Goal: Task Accomplishment & Management: Complete application form

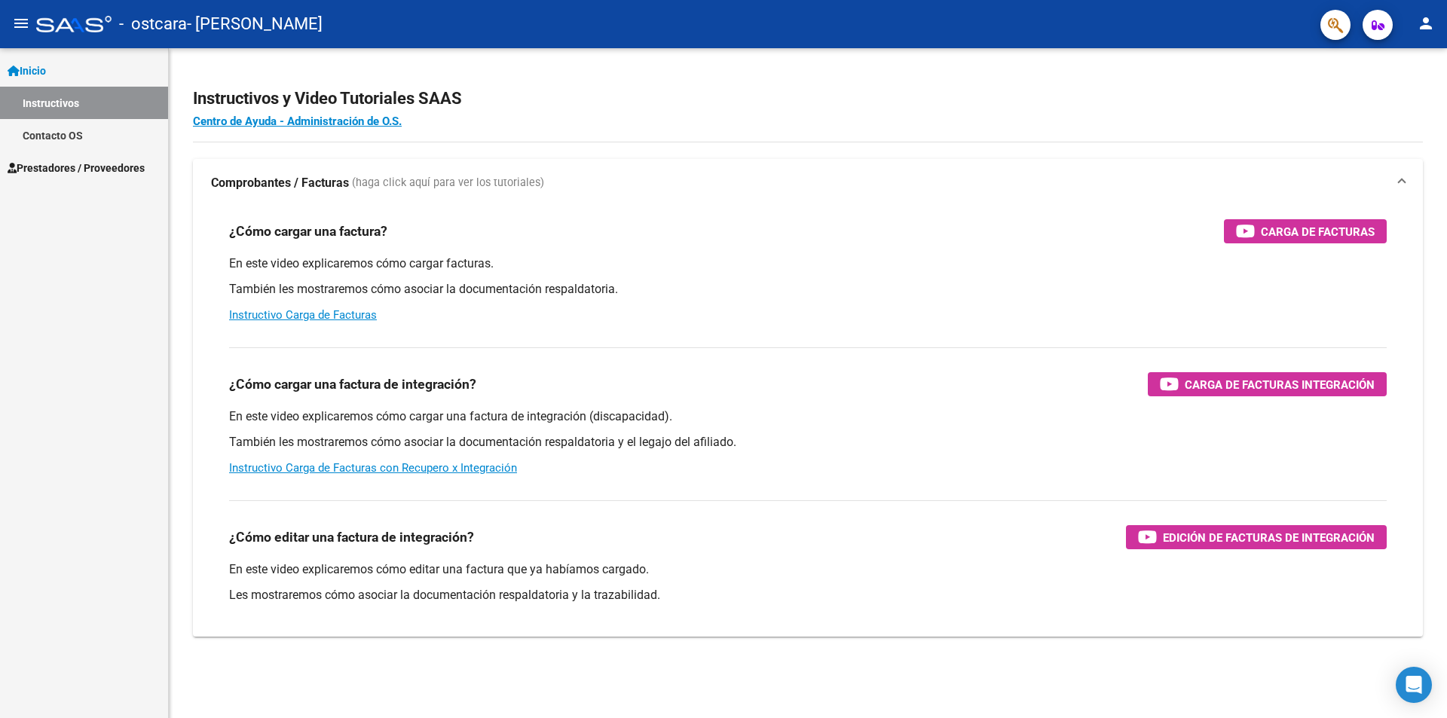
click at [86, 171] on span "Prestadores / Proveedores" at bounding box center [76, 168] width 137 height 17
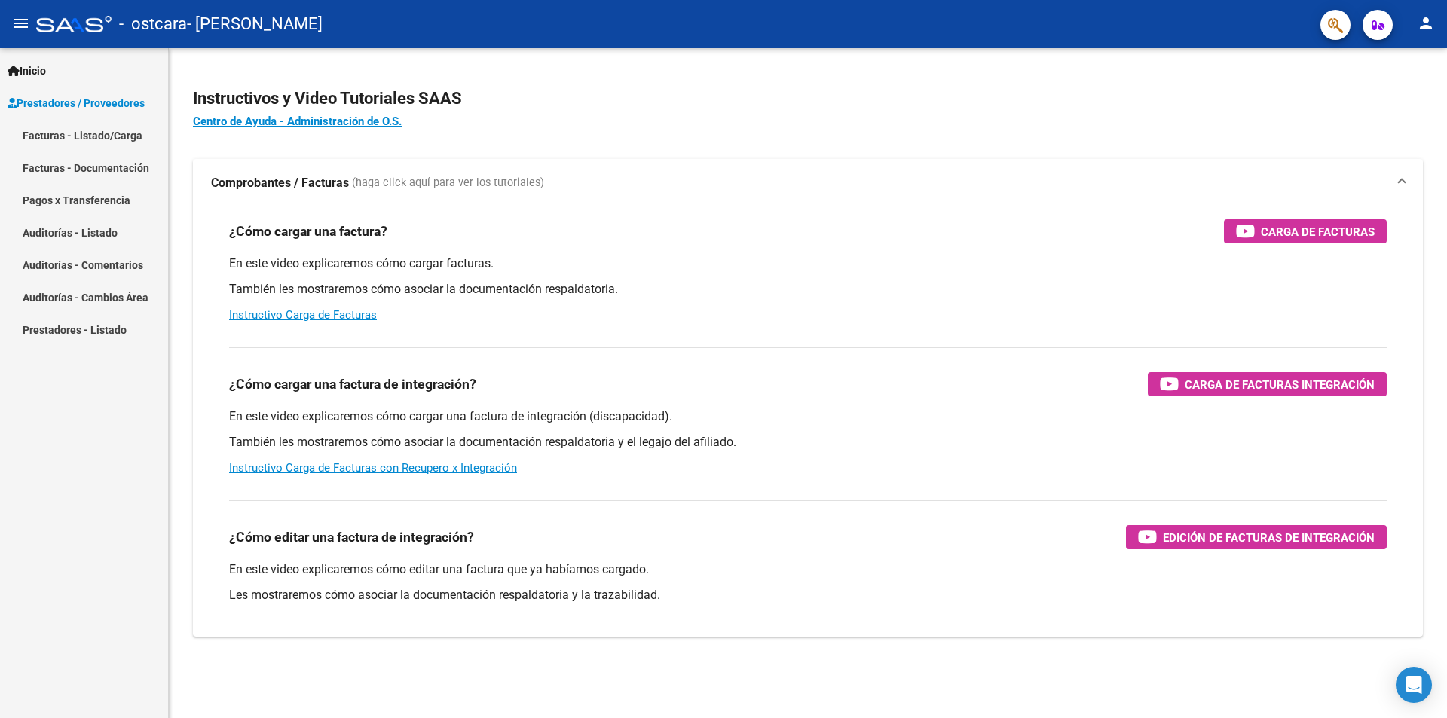
click at [96, 131] on link "Facturas - Listado/Carga" at bounding box center [84, 135] width 168 height 32
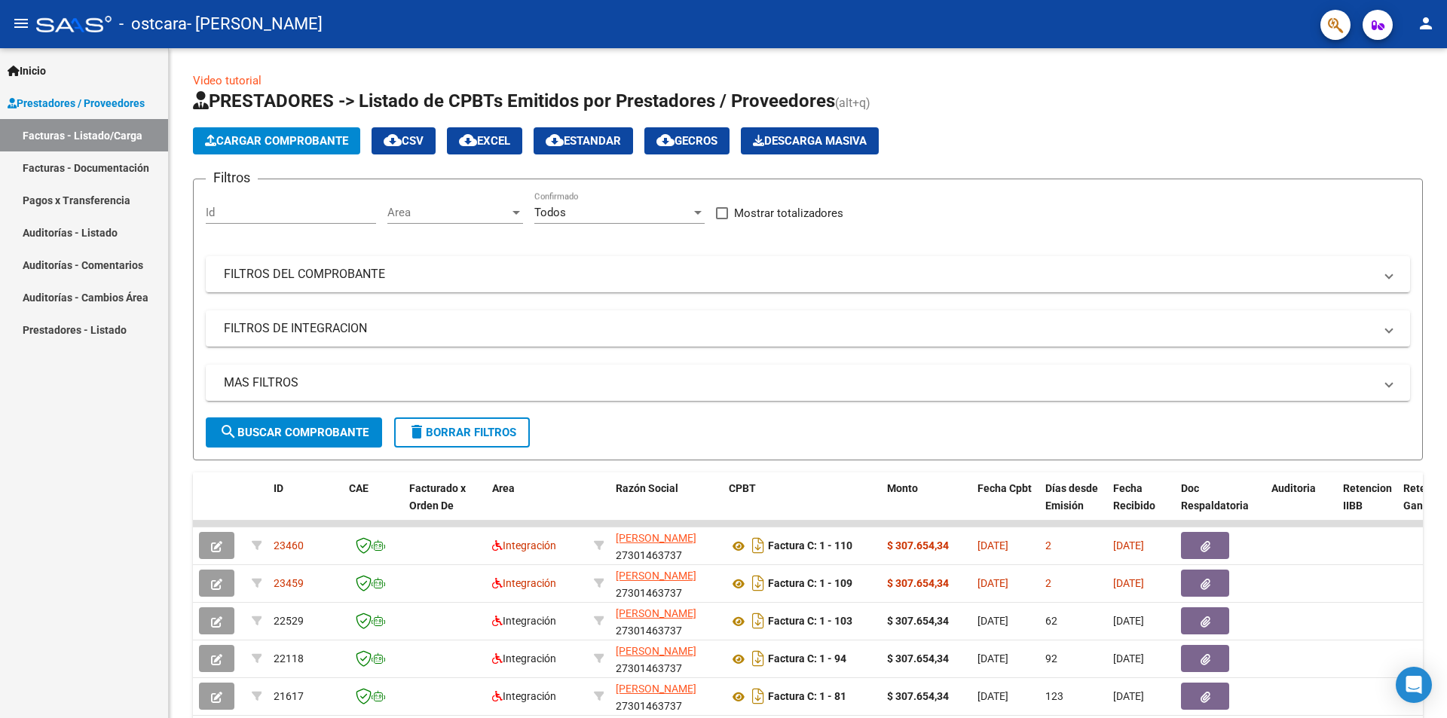
click at [29, 23] on button "menu" at bounding box center [21, 24] width 30 height 30
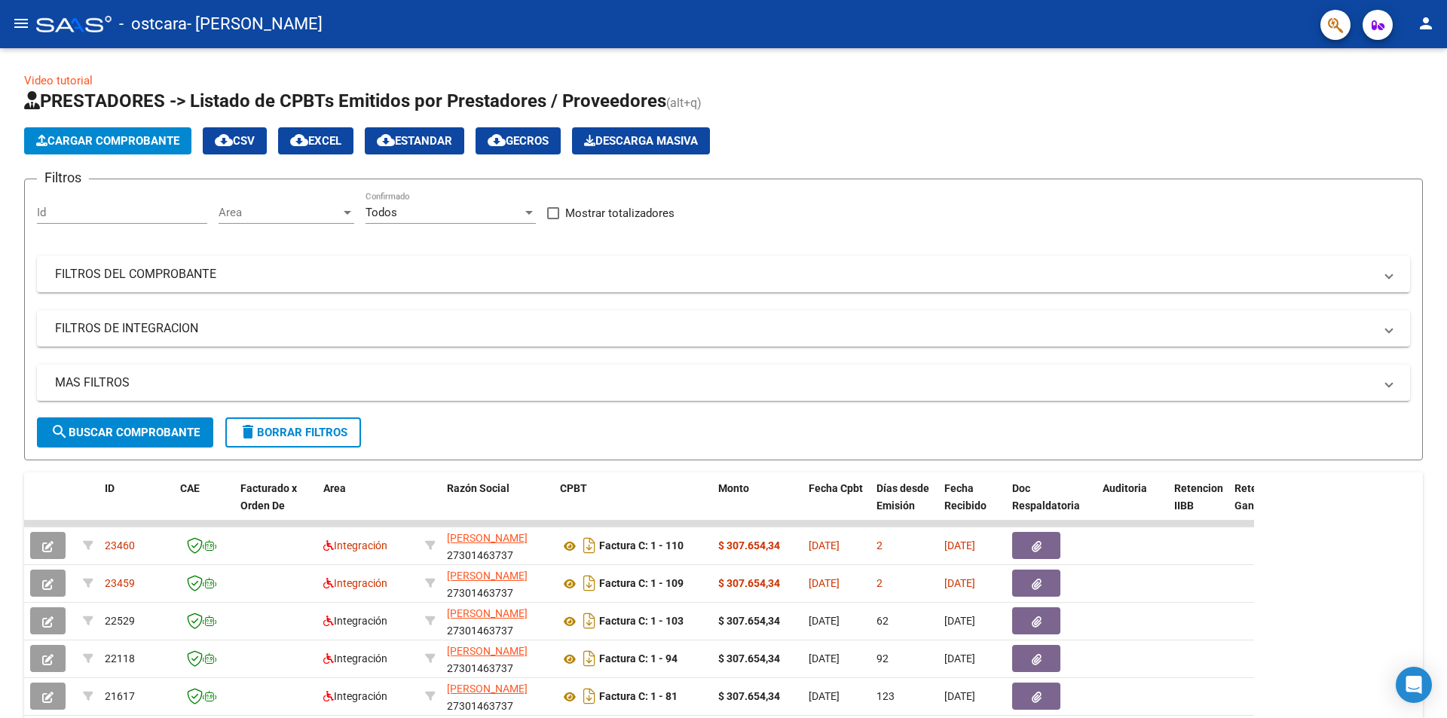
click at [26, 23] on mat-icon "menu" at bounding box center [21, 23] width 18 height 18
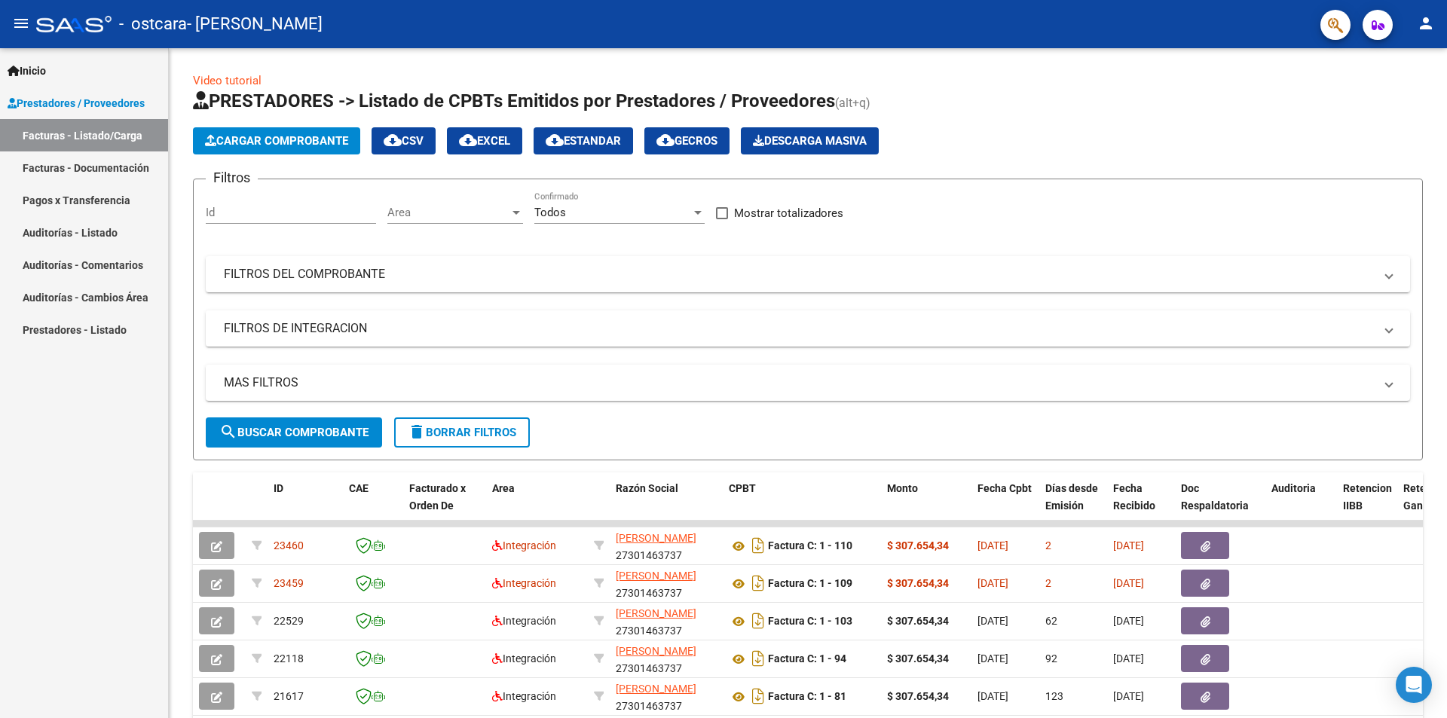
click at [1430, 26] on mat-icon "person" at bounding box center [1426, 23] width 18 height 18
click at [1395, 97] on button "exit_to_app Salir" at bounding box center [1395, 99] width 92 height 36
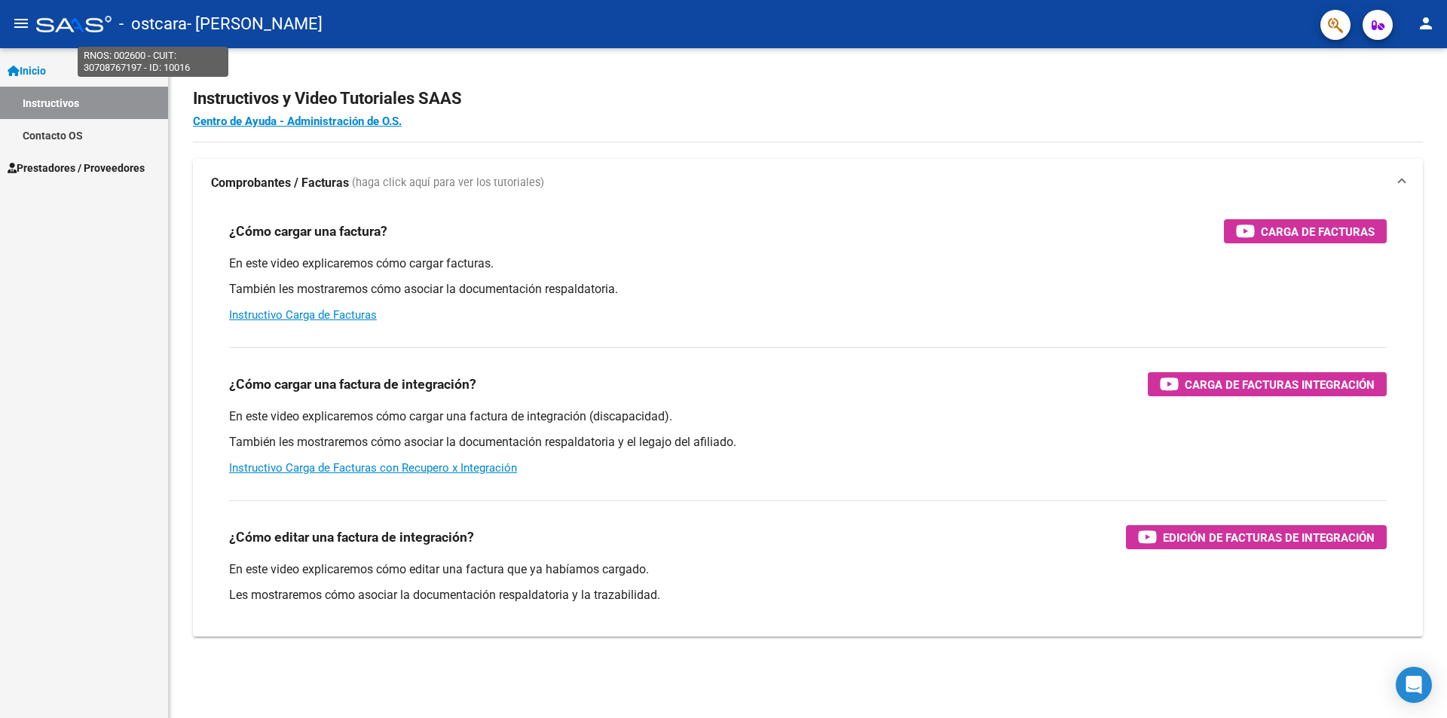
click at [179, 18] on span "- ostcara" at bounding box center [153, 24] width 68 height 33
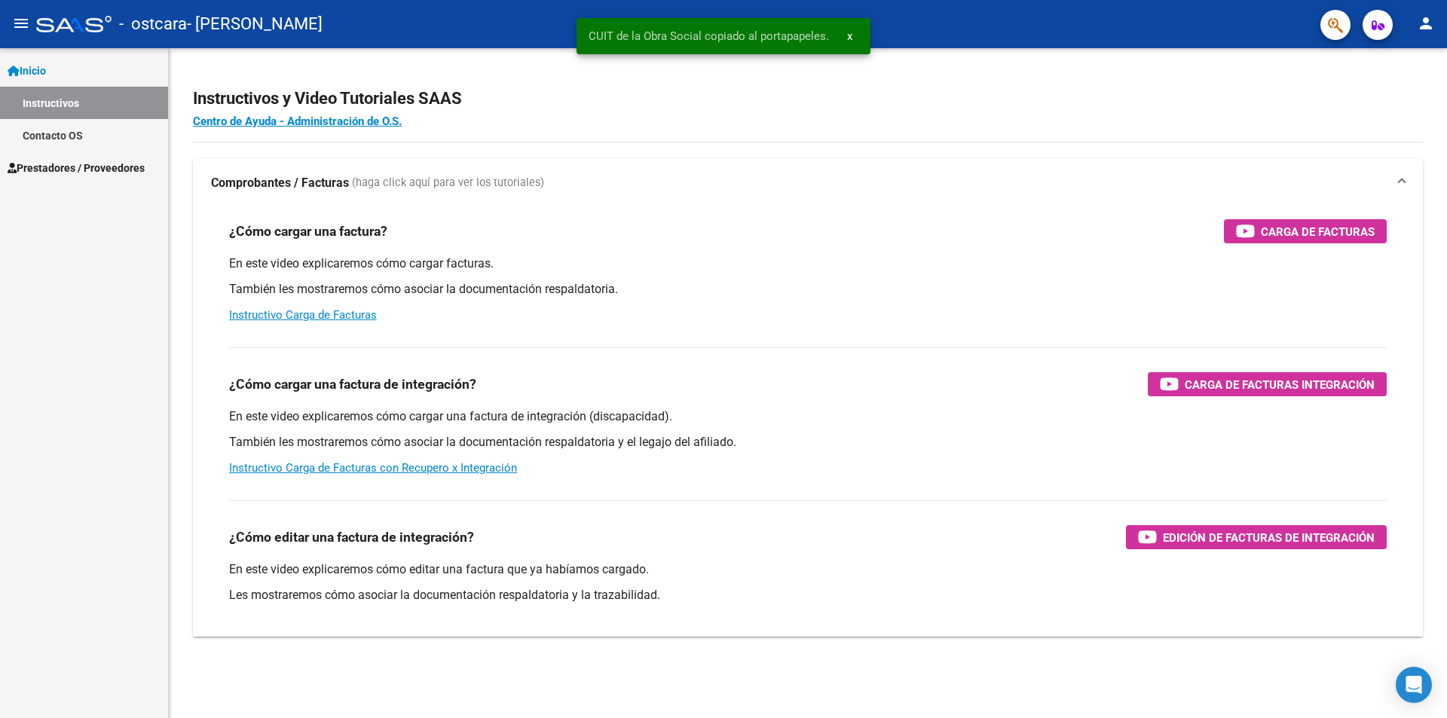
click at [302, 17] on span "- [PERSON_NAME]" at bounding box center [255, 24] width 136 height 33
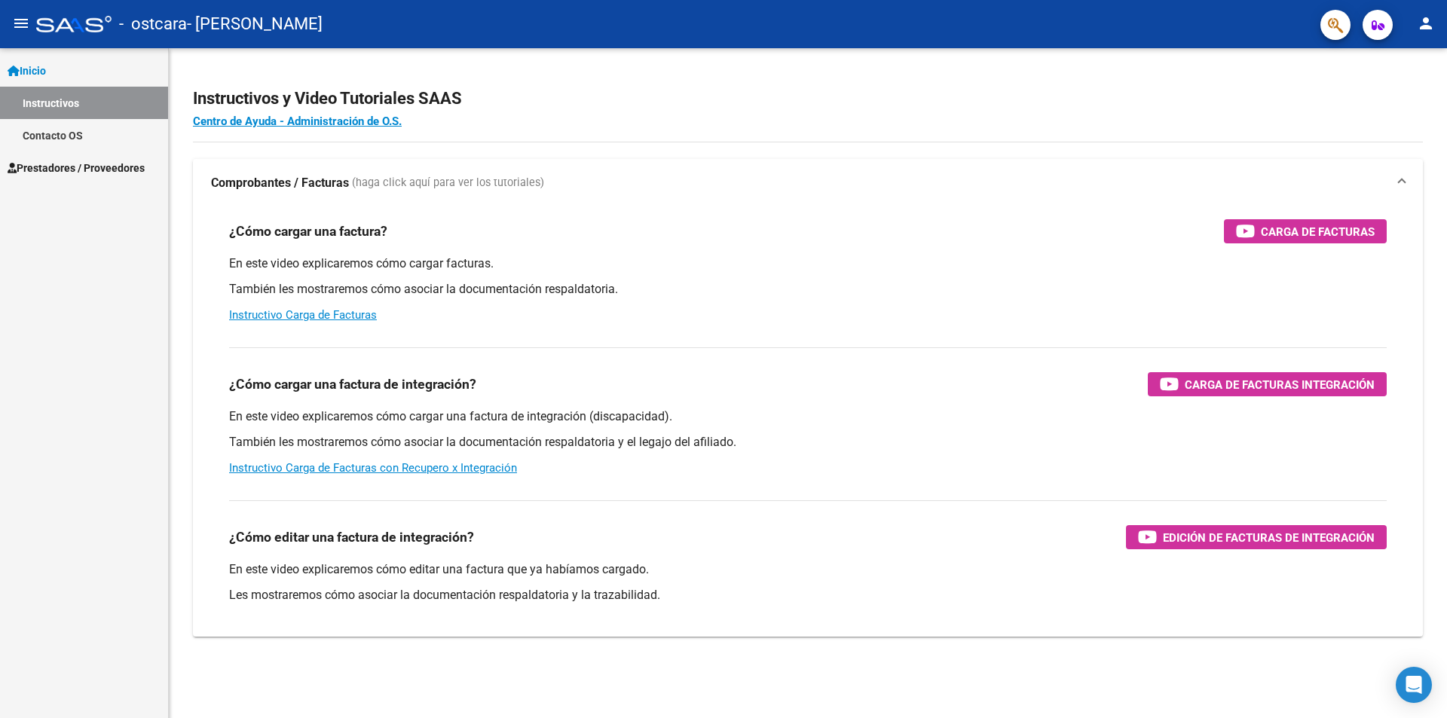
click at [57, 69] on link "Inicio" at bounding box center [84, 70] width 168 height 32
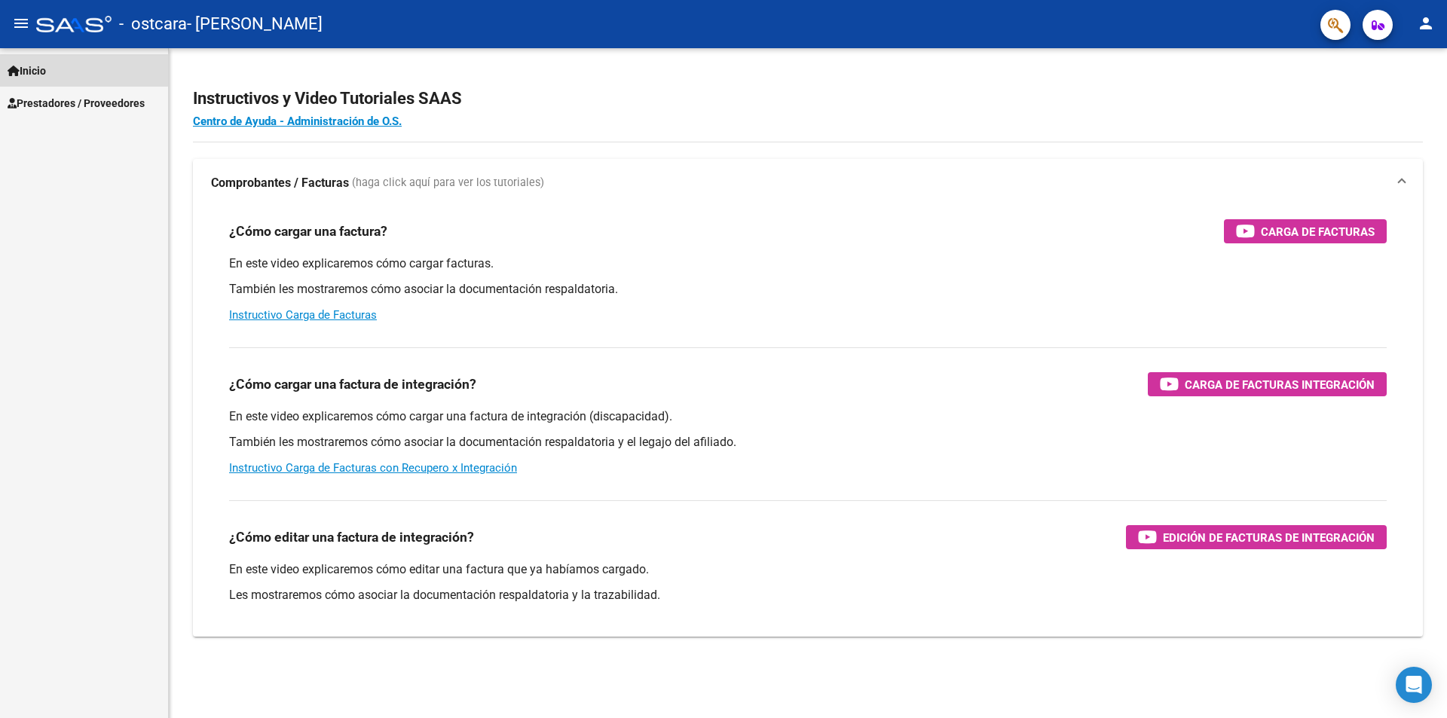
click at [57, 69] on link "Inicio" at bounding box center [84, 70] width 168 height 32
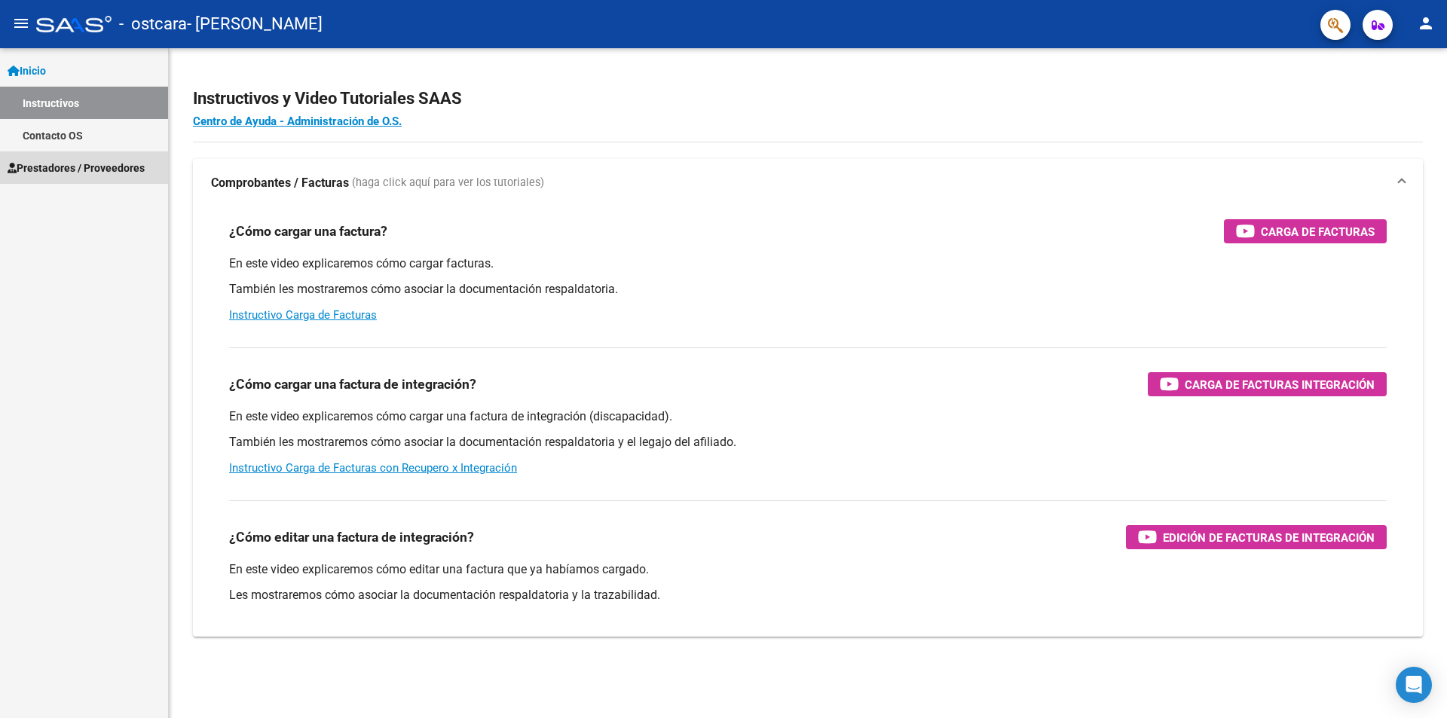
click at [69, 173] on span "Prestadores / Proveedores" at bounding box center [76, 168] width 137 height 17
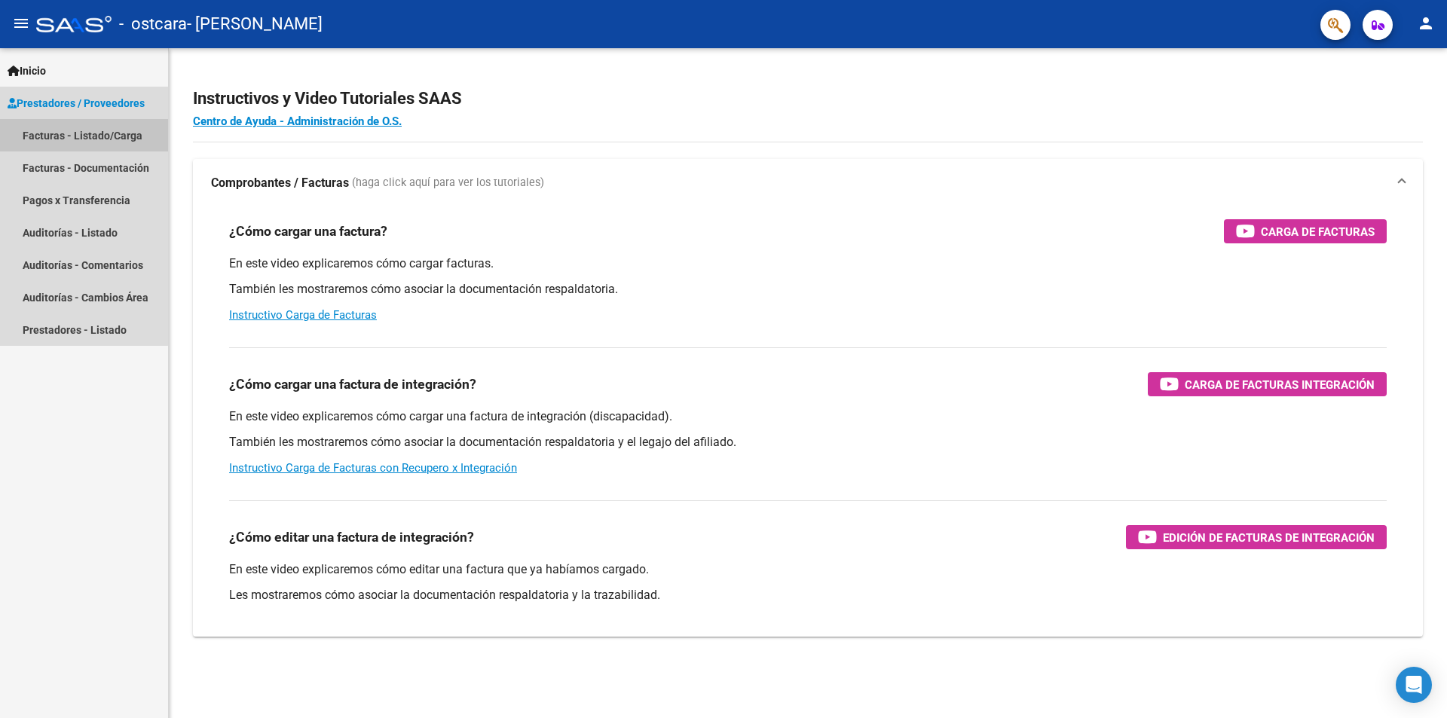
click at [69, 130] on link "Facturas - Listado/Carga" at bounding box center [84, 135] width 168 height 32
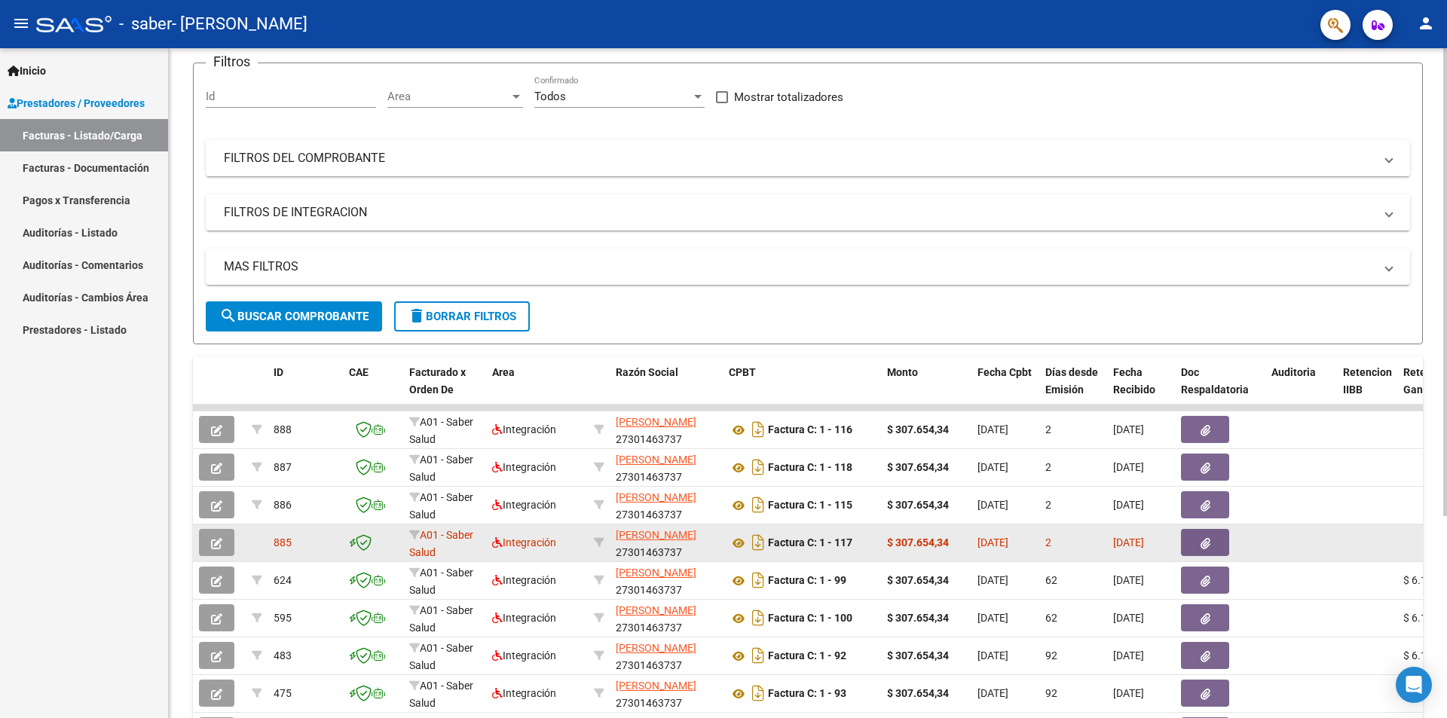
scroll to position [151, 0]
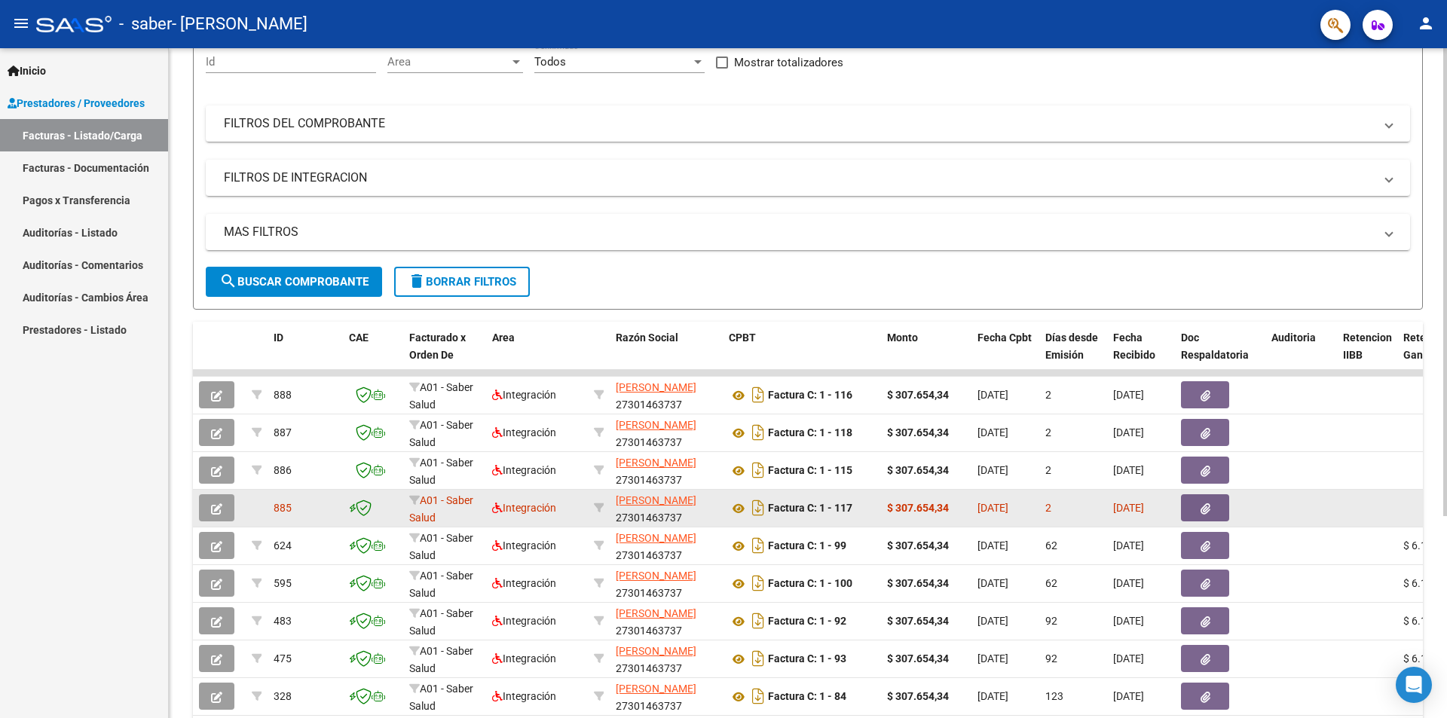
click at [1203, 516] on button "button" at bounding box center [1205, 508] width 48 height 27
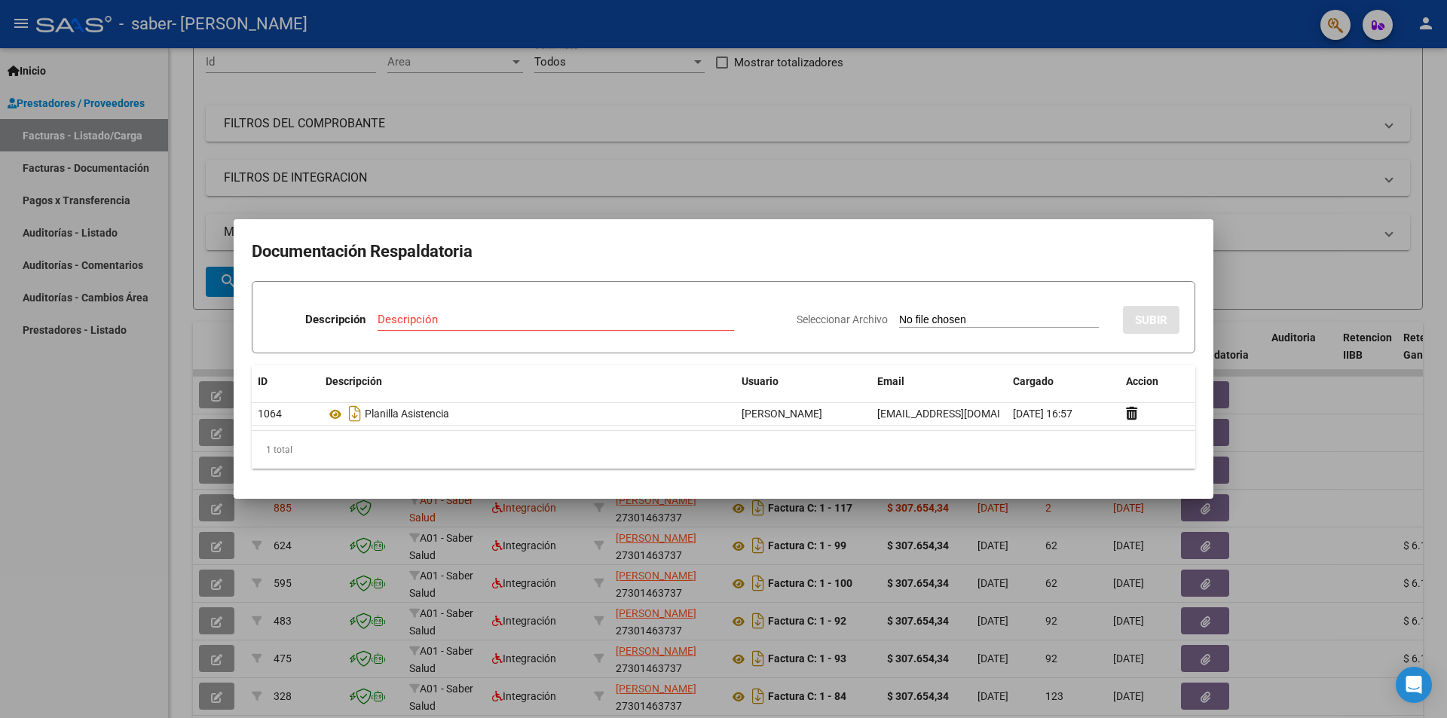
click at [936, 326] on input "Seleccionar Archivo" at bounding box center [999, 321] width 200 height 14
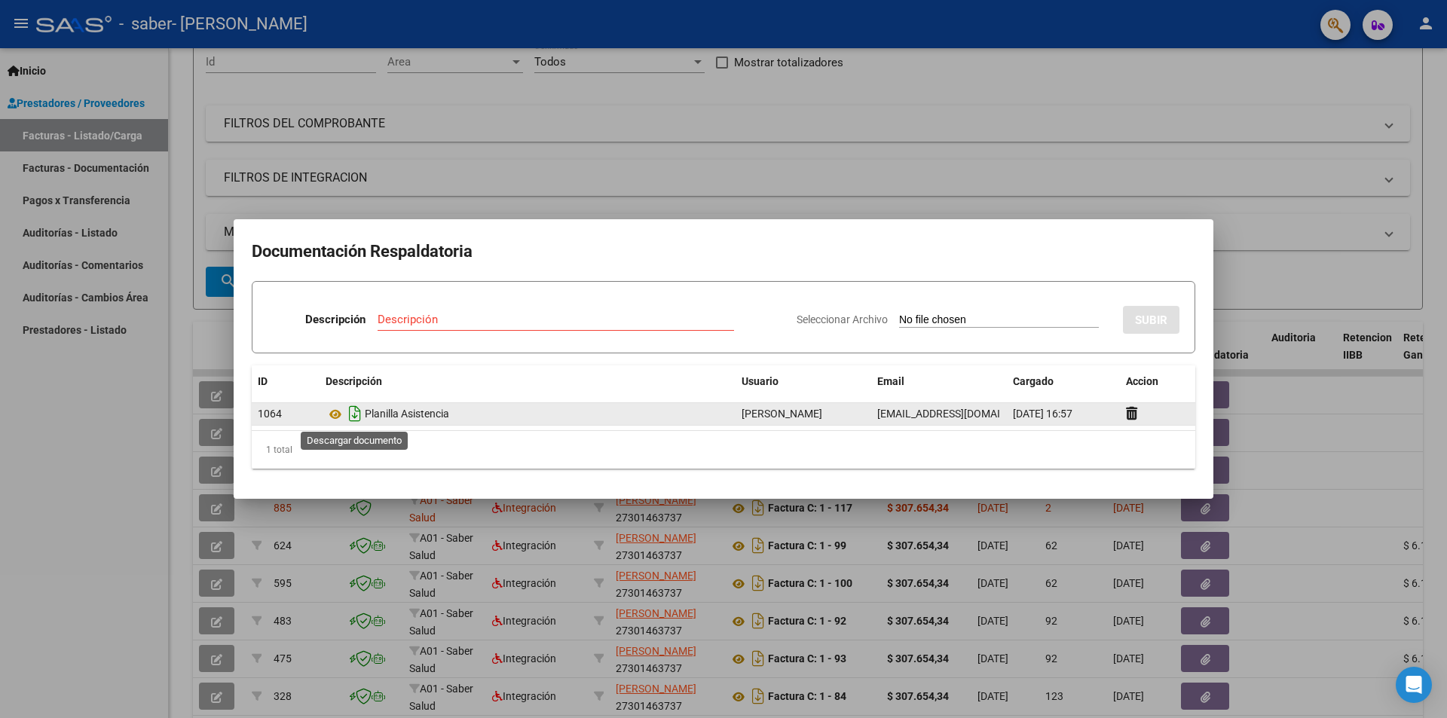
click at [359, 415] on icon "Descargar documento" at bounding box center [355, 414] width 20 height 24
click at [994, 317] on input "Seleccionar Archivo" at bounding box center [999, 321] width 200 height 14
type input "C:\fakepath\Fc Gomez Tomas 072025.pdf"
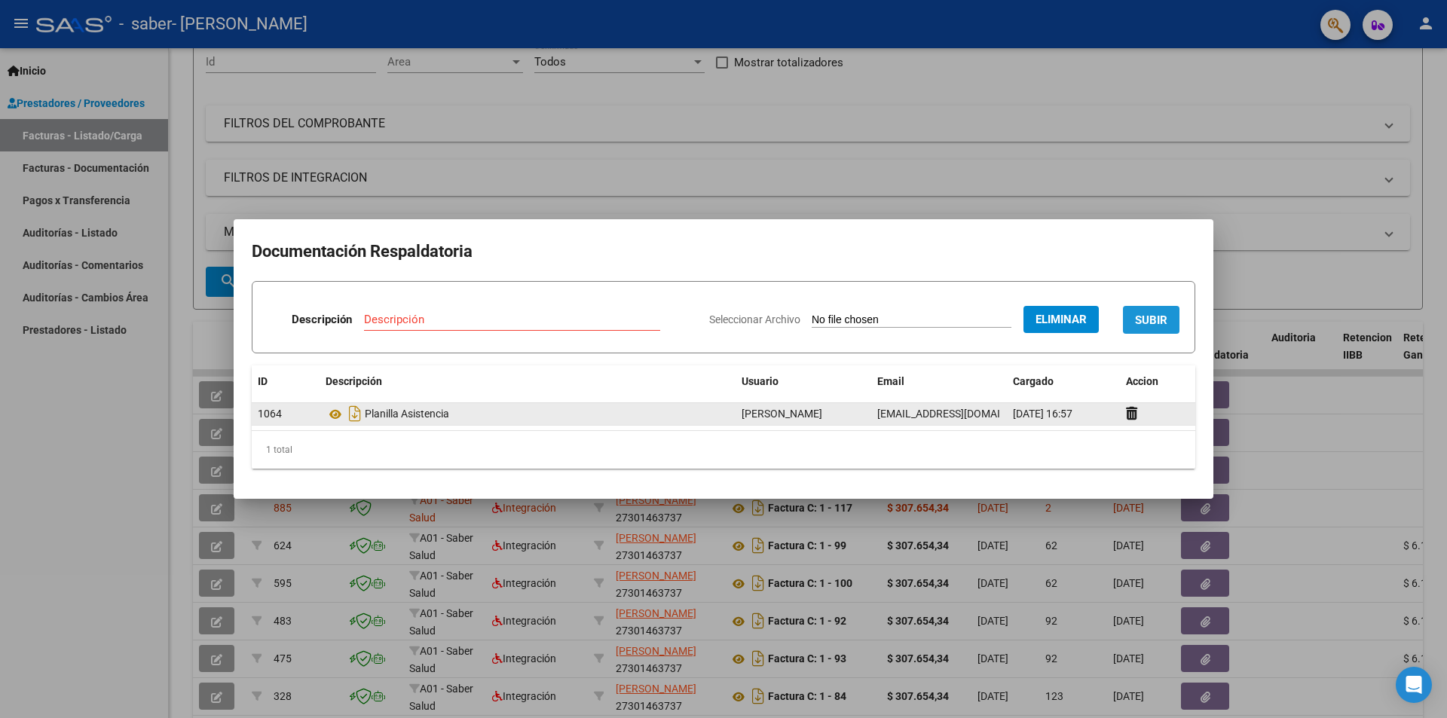
click at [1144, 325] on span "SUBIR" at bounding box center [1151, 321] width 32 height 14
click at [453, 313] on input "Descripción" at bounding box center [459, 320] width 239 height 14
type input "Fc"
click at [1172, 313] on button "SUBIR" at bounding box center [1151, 320] width 57 height 28
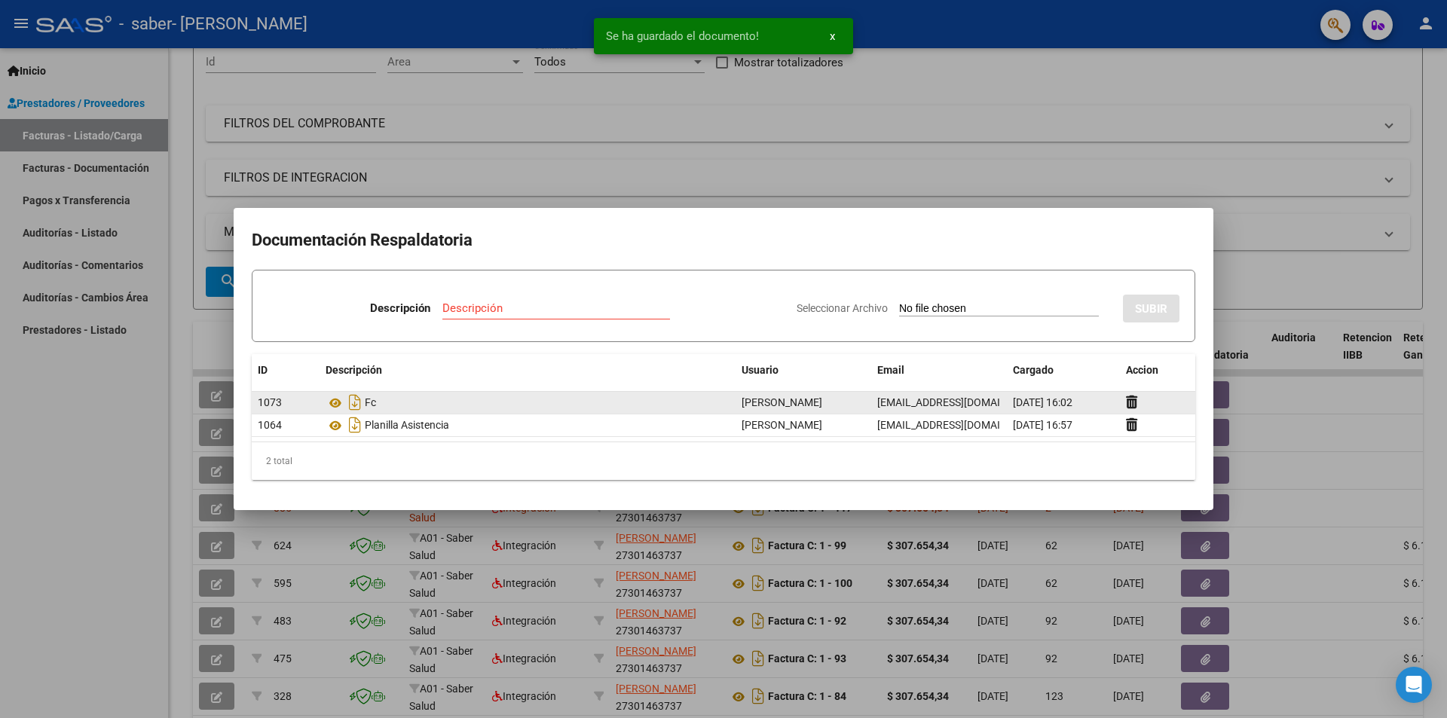
click at [1270, 459] on div at bounding box center [723, 359] width 1447 height 718
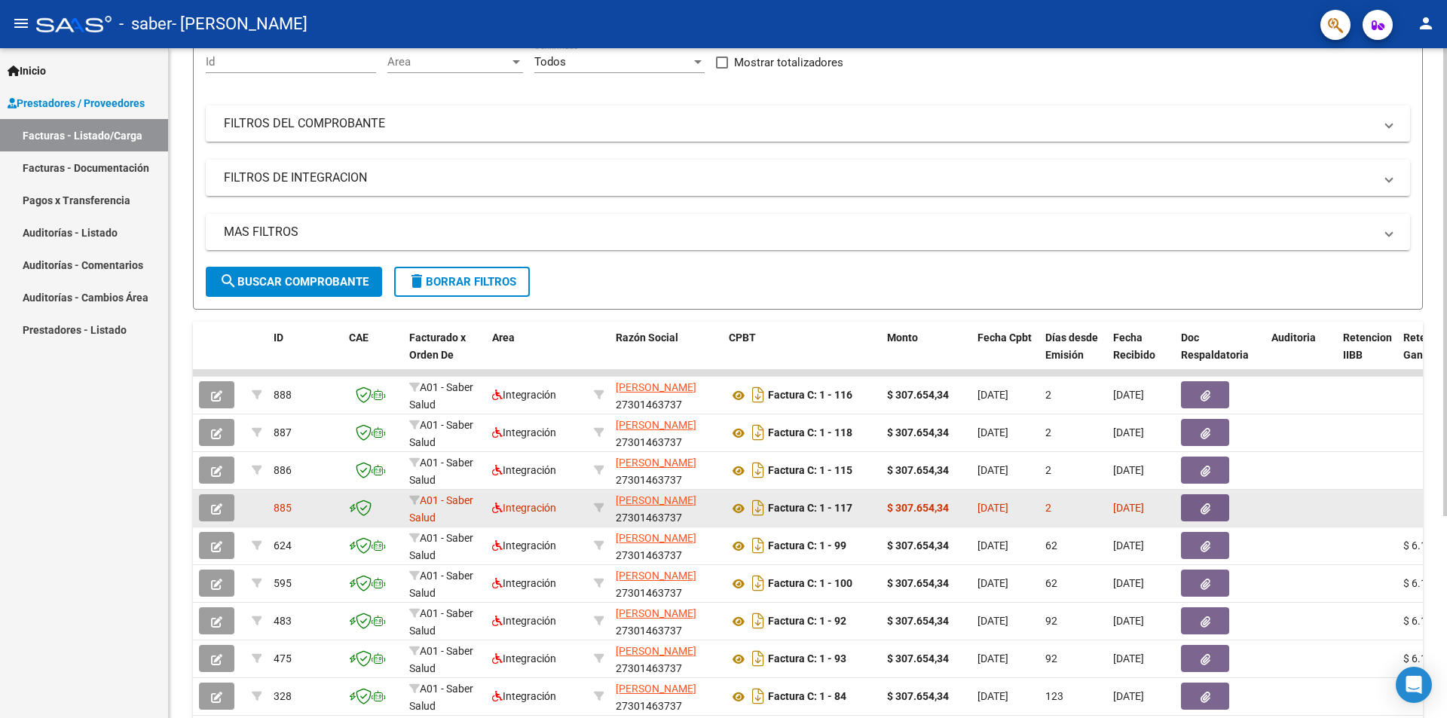
click at [212, 515] on span "button" at bounding box center [216, 508] width 11 height 14
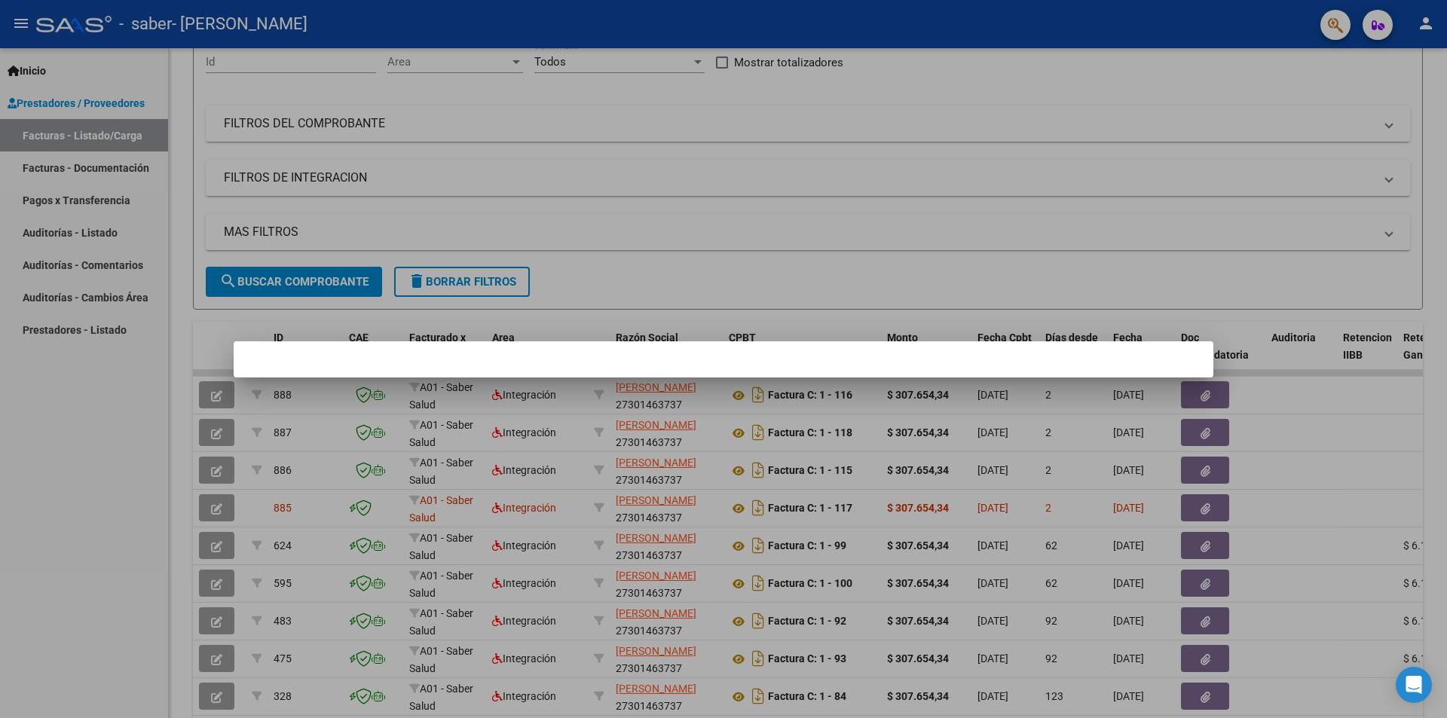
click at [267, 507] on div at bounding box center [723, 359] width 1447 height 718
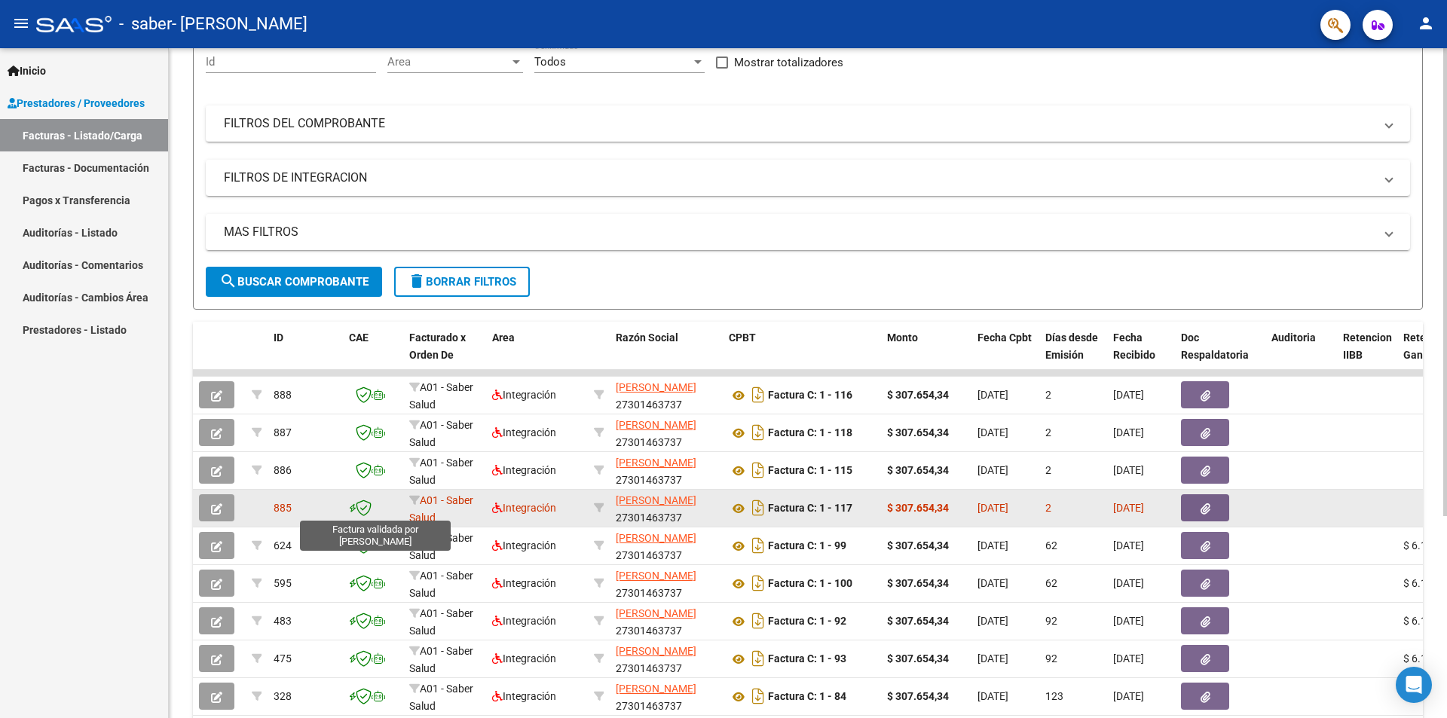
click at [362, 510] on icon at bounding box center [364, 508] width 16 height 17
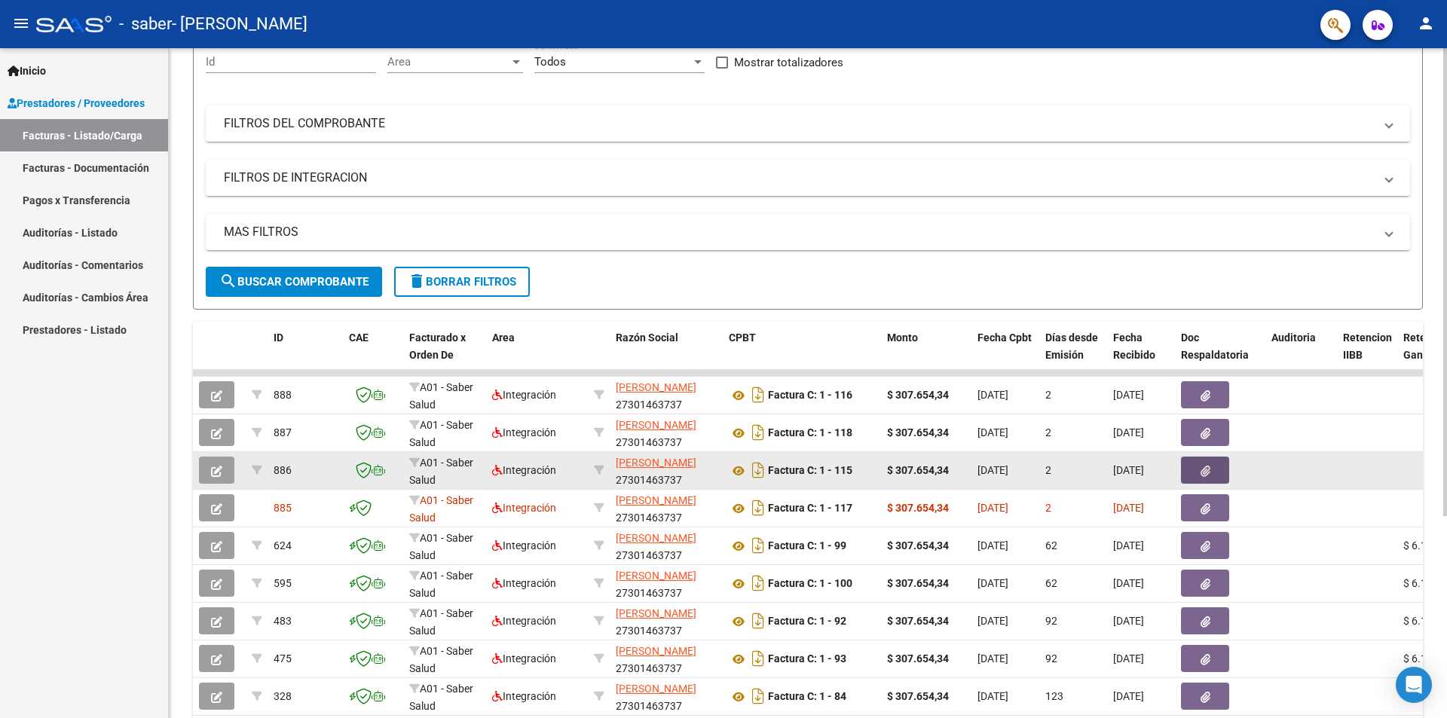
click at [1208, 470] on icon "button" at bounding box center [1206, 471] width 10 height 11
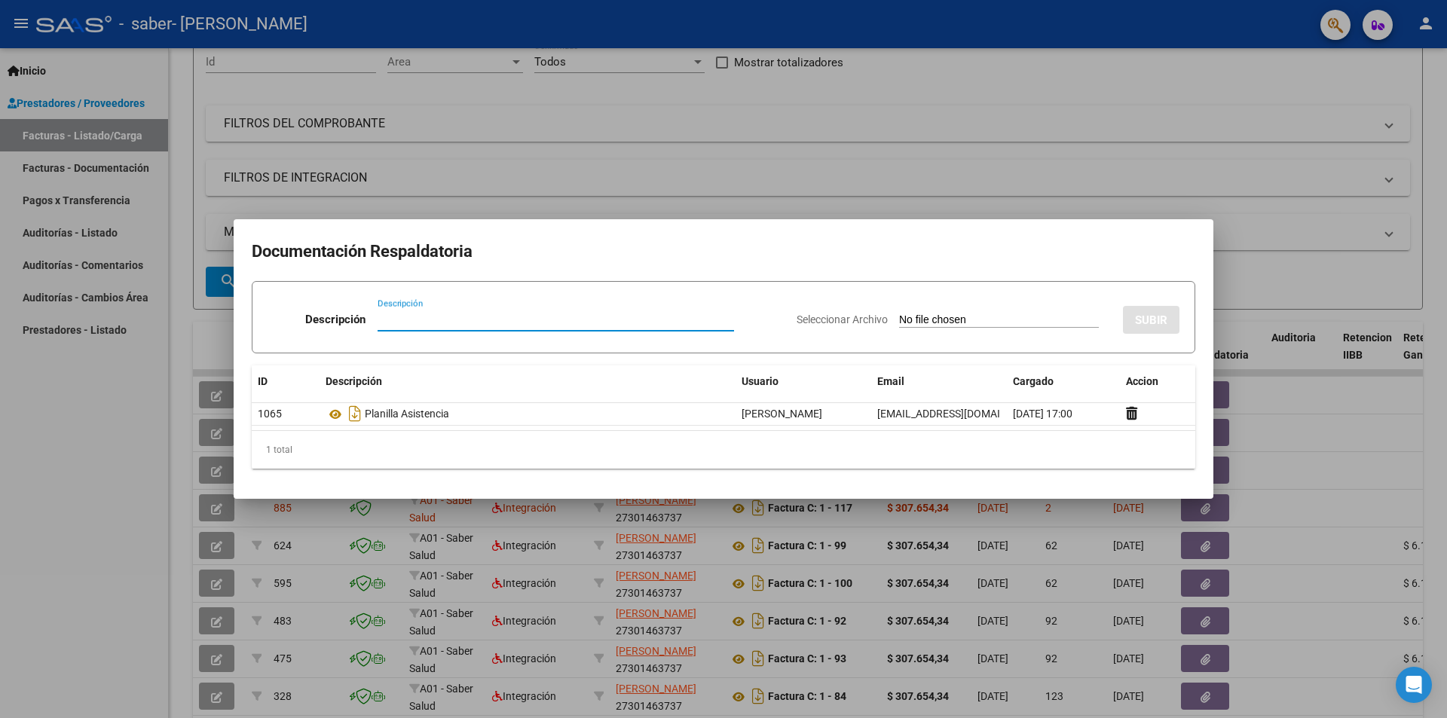
click at [1287, 275] on div at bounding box center [723, 359] width 1447 height 718
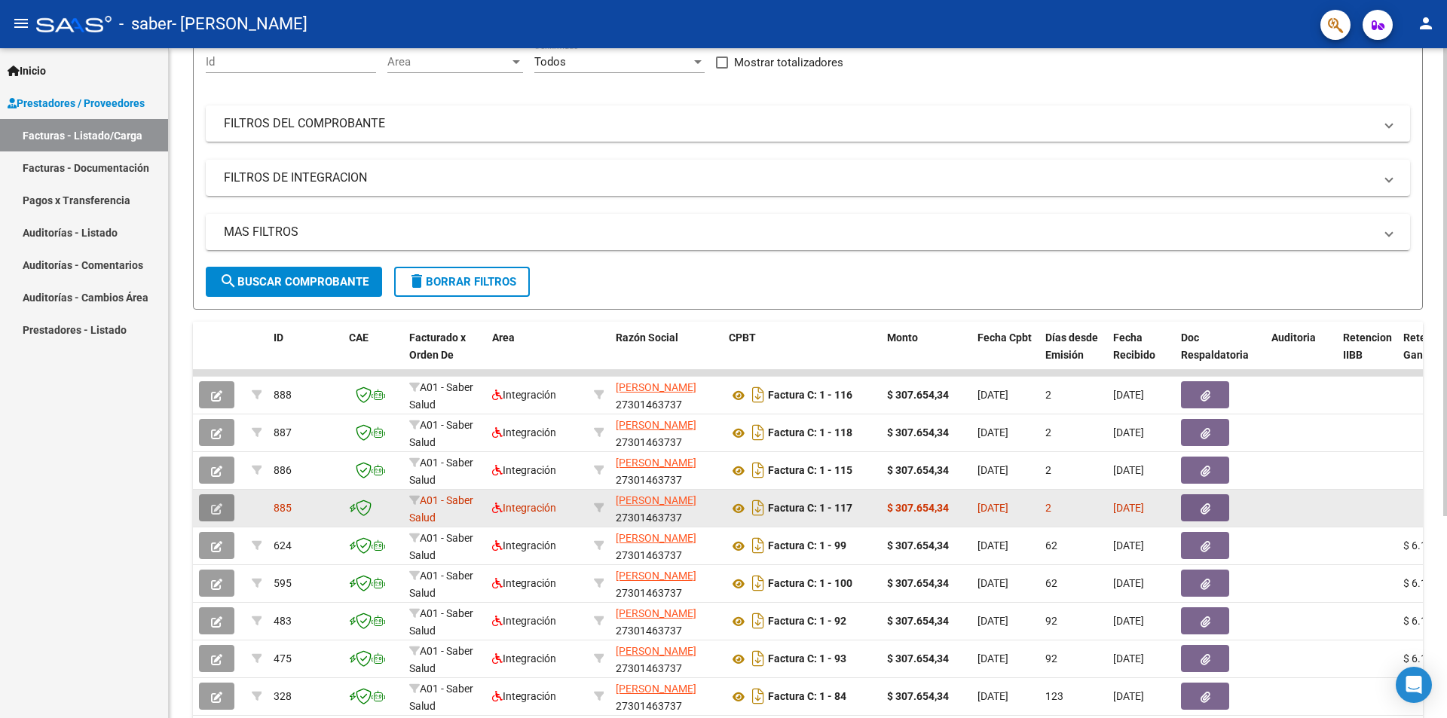
click at [212, 504] on icon "button" at bounding box center [216, 509] width 11 height 11
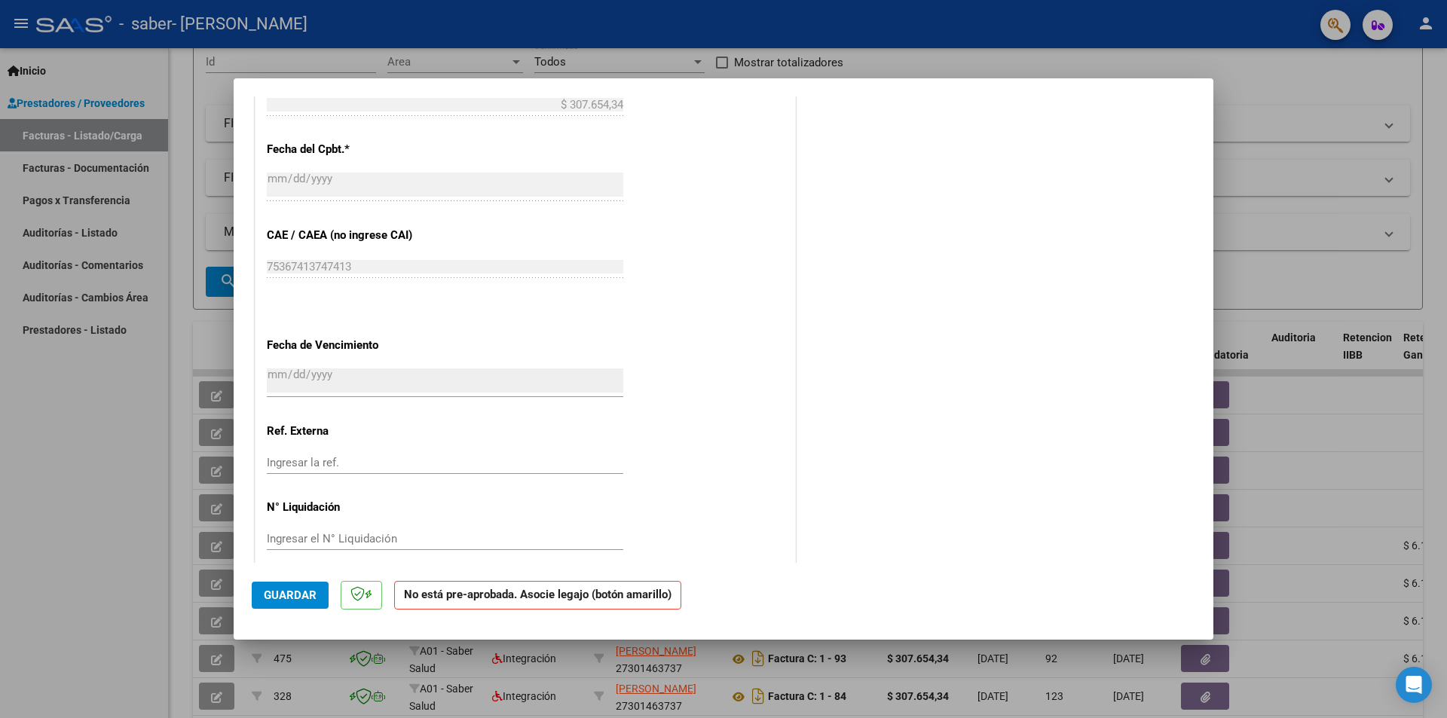
scroll to position [788, 0]
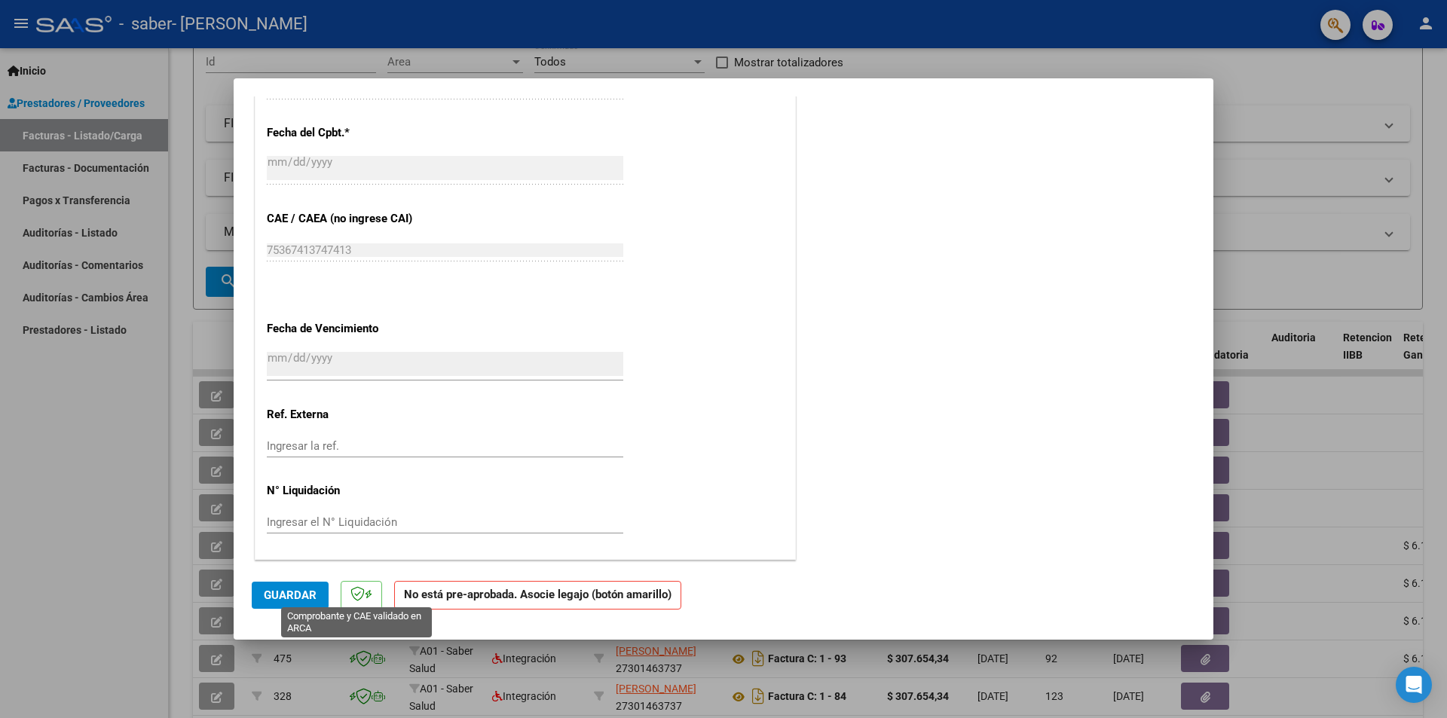
click at [360, 593] on icon at bounding box center [358, 594] width 14 height 15
click at [296, 599] on span "Guardar" at bounding box center [290, 596] width 53 height 14
click at [361, 598] on icon at bounding box center [358, 594] width 14 height 15
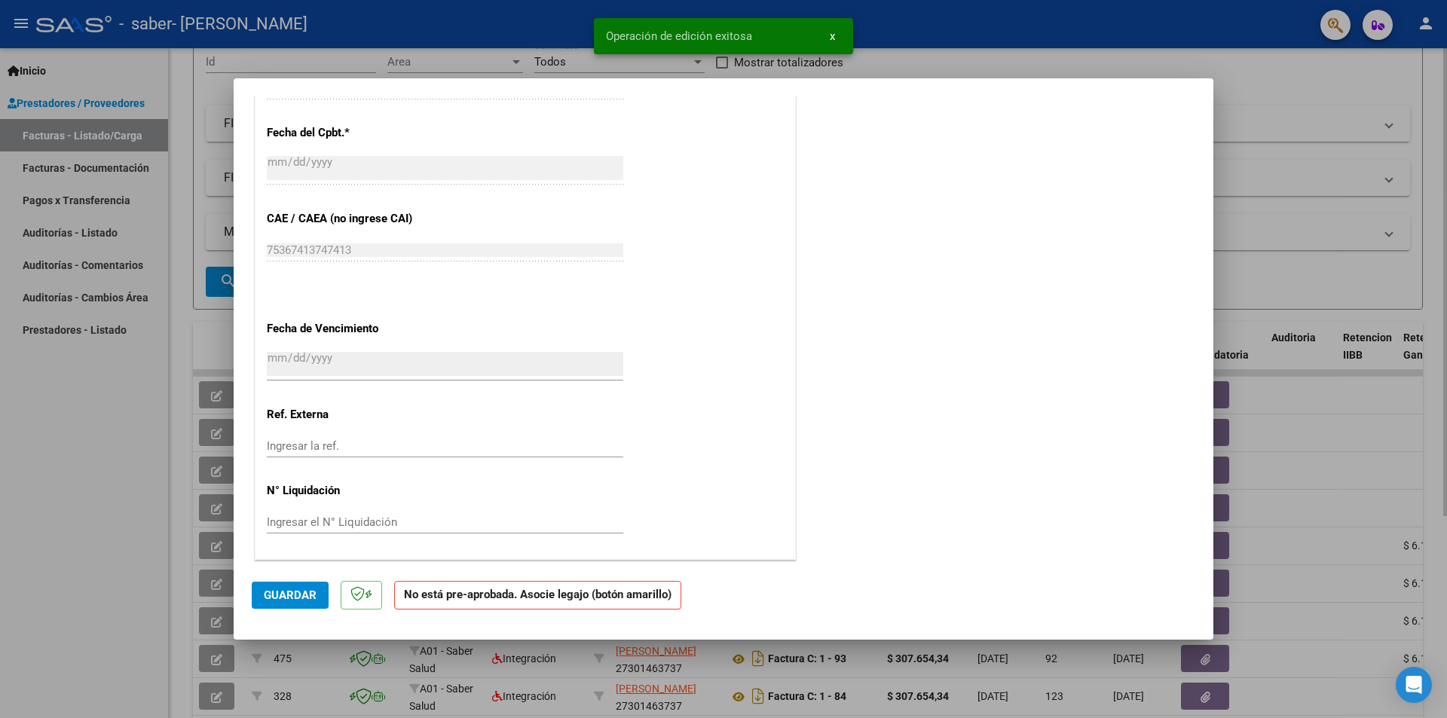
click at [1202, 69] on div at bounding box center [723, 359] width 1447 height 718
type input "$ 0,00"
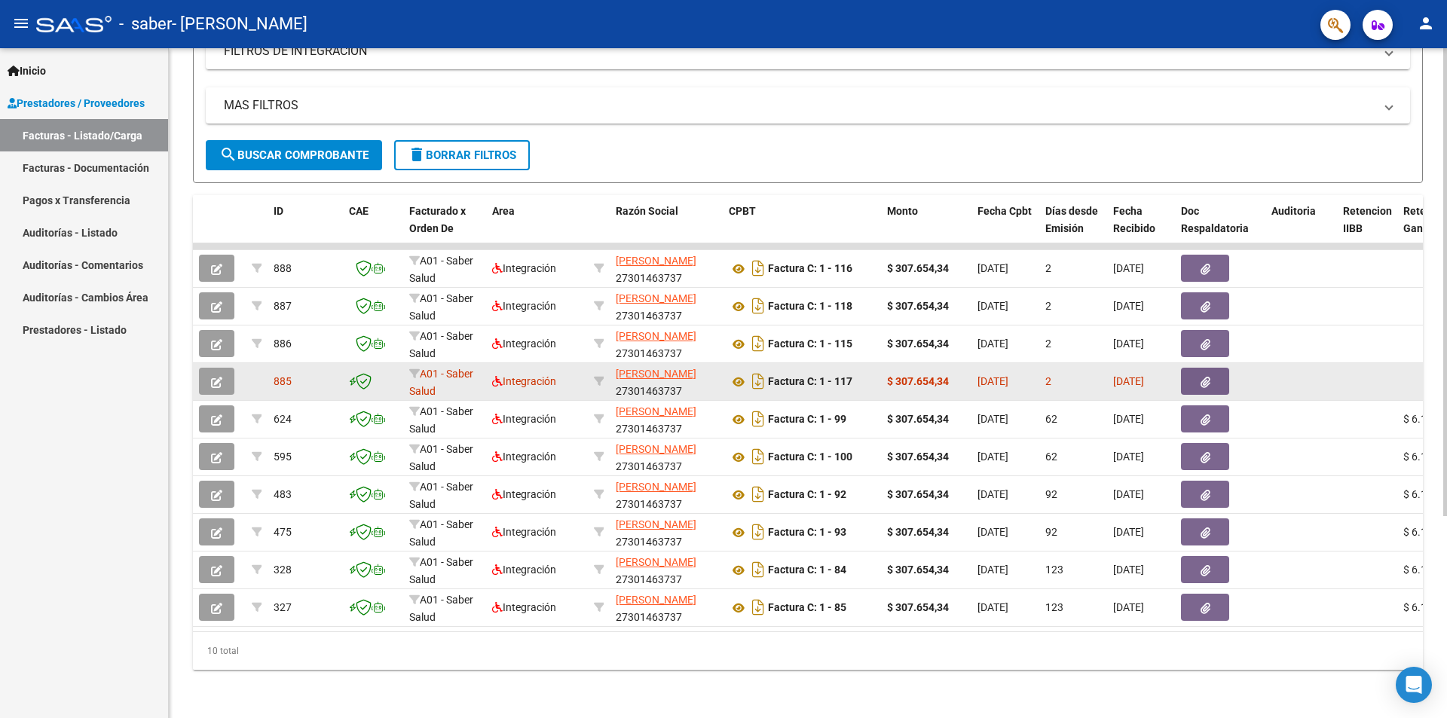
scroll to position [289, 0]
click at [369, 373] on icon at bounding box center [364, 381] width 16 height 17
click at [473, 368] on span "A01 - Saber Salud" at bounding box center [441, 382] width 64 height 29
click at [212, 377] on icon "button" at bounding box center [216, 382] width 11 height 11
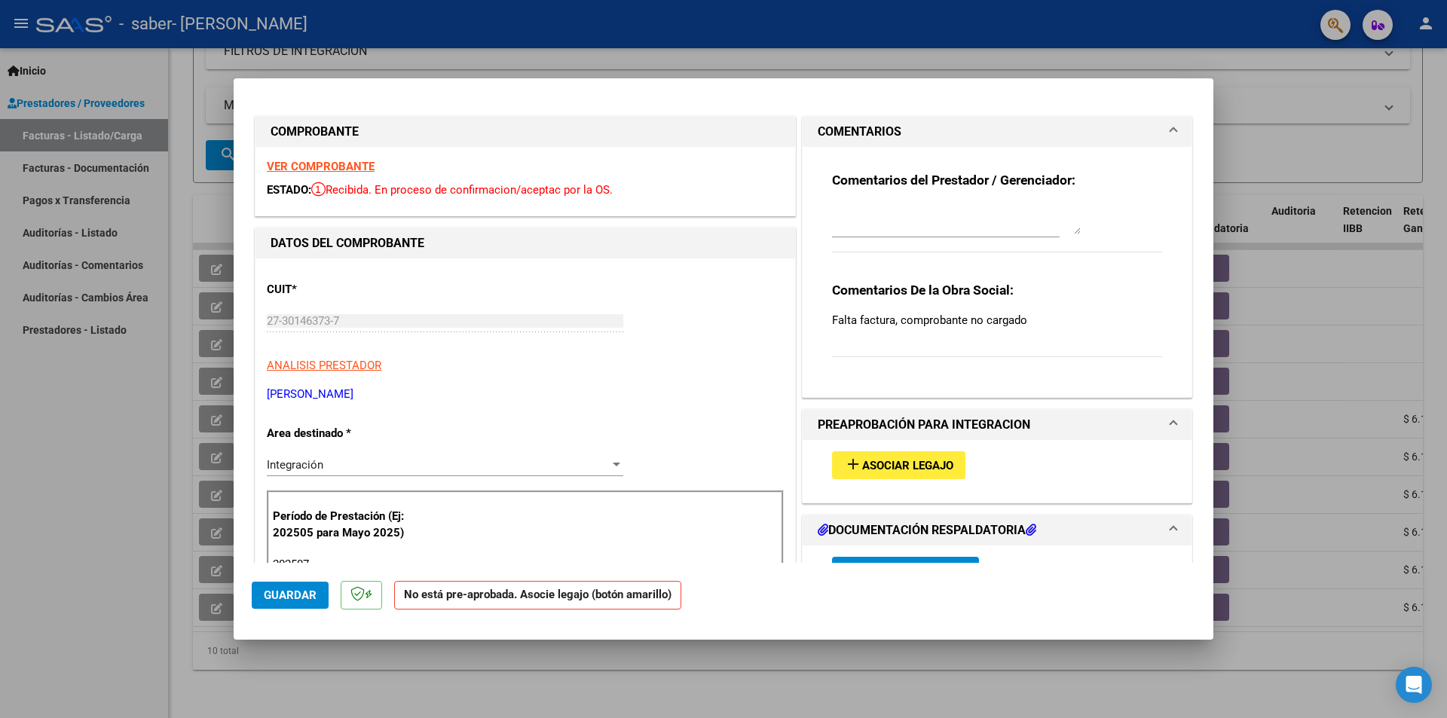
click at [359, 167] on strong "VER COMPROBANTE" at bounding box center [321, 167] width 108 height 14
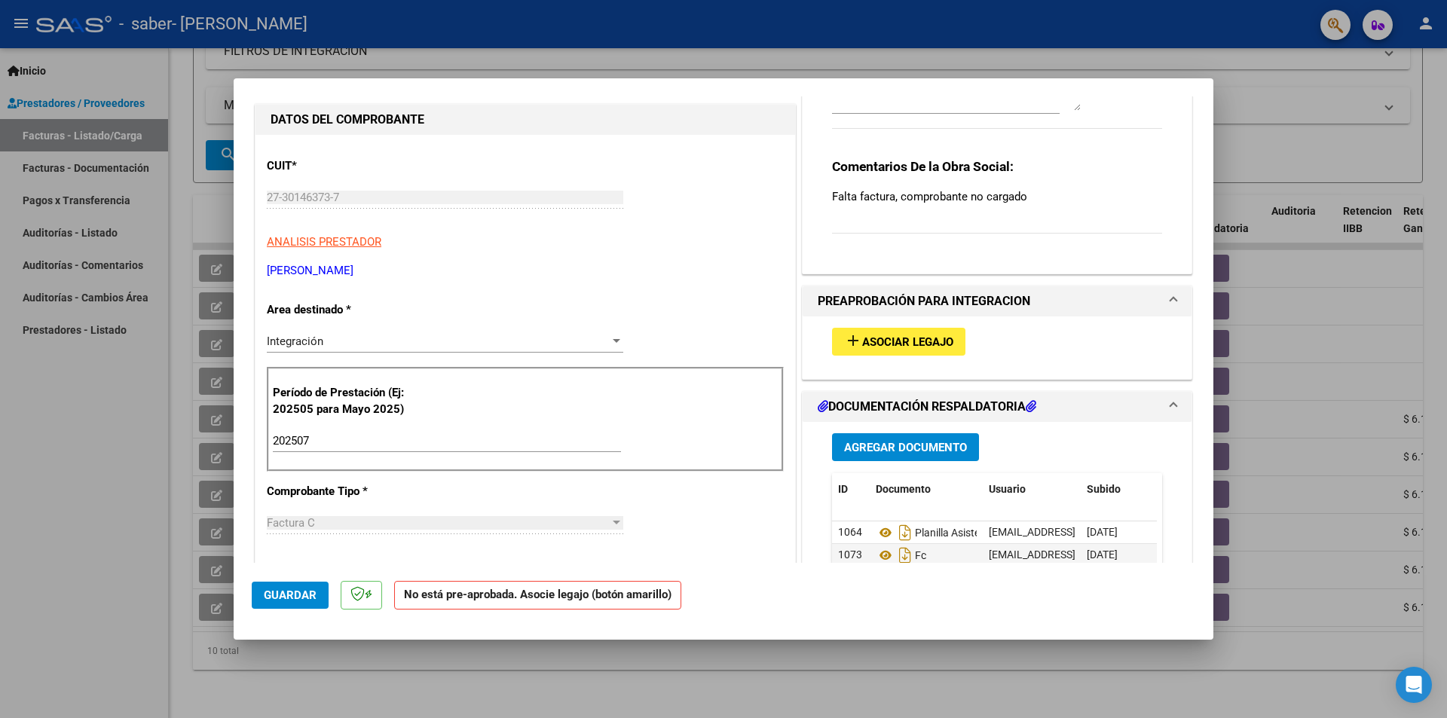
scroll to position [0, 0]
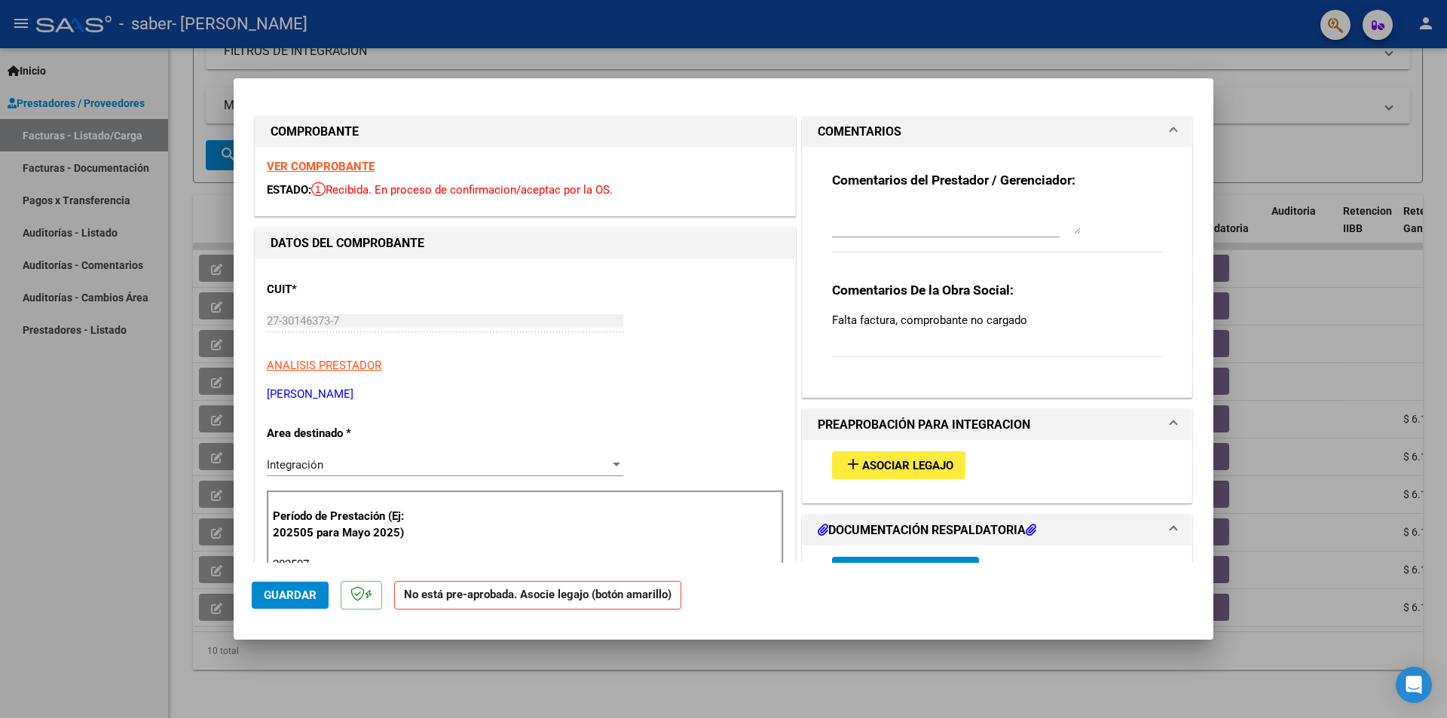
click at [295, 594] on span "Guardar" at bounding box center [290, 596] width 53 height 14
click at [105, 514] on div at bounding box center [723, 359] width 1447 height 718
type input "$ 0,00"
